Goal: Task Accomplishment & Management: Manage account settings

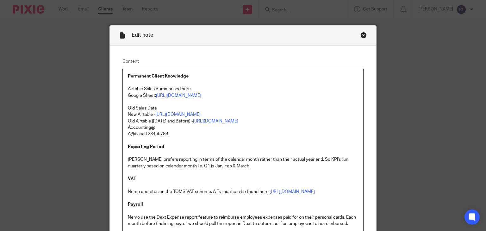
scroll to position [82, 0]
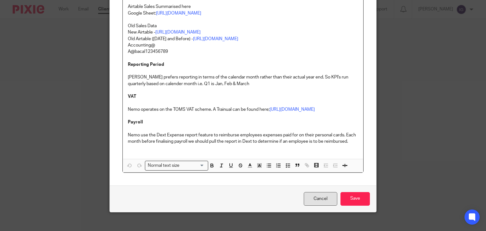
click at [317, 206] on link "Cancel" at bounding box center [321, 199] width 34 height 14
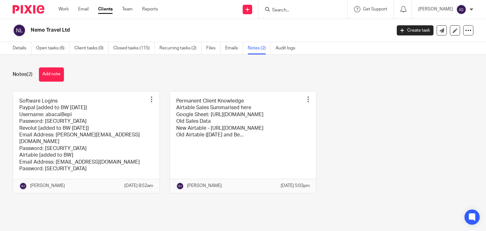
click at [11, 44] on div "Details Open tasks (6) Client tasks (0) Closed tasks (115) Recurring tasks (2) …" at bounding box center [155, 48] width 311 height 12
click at [20, 48] on link "Details" at bounding box center [22, 48] width 19 height 12
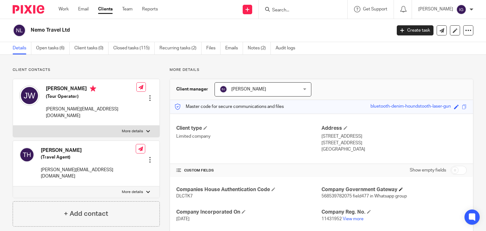
click at [395, 189] on h4 "Company Government Gateway" at bounding box center [394, 189] width 145 height 7
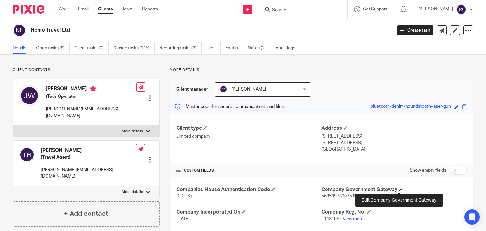
click at [400, 190] on span at bounding box center [401, 189] width 4 height 4
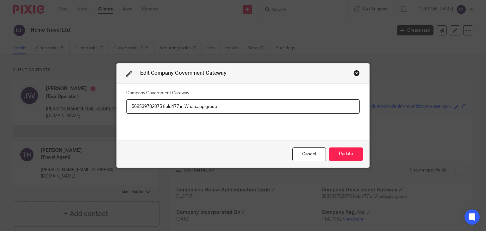
drag, startPoint x: 160, startPoint y: 106, endPoint x: 97, endPoint y: 110, distance: 62.8
click at [97, 110] on div "Edit Company Government Gateway Company Government Gateway 568539782075 field47…" at bounding box center [243, 115] width 486 height 231
drag, startPoint x: 177, startPoint y: 106, endPoint x: 162, endPoint y: 108, distance: 15.0
click at [162, 108] on input "568539782075 field477 in Whatsapp group" at bounding box center [243, 106] width 234 height 14
